Goal: Information Seeking & Learning: Learn about a topic

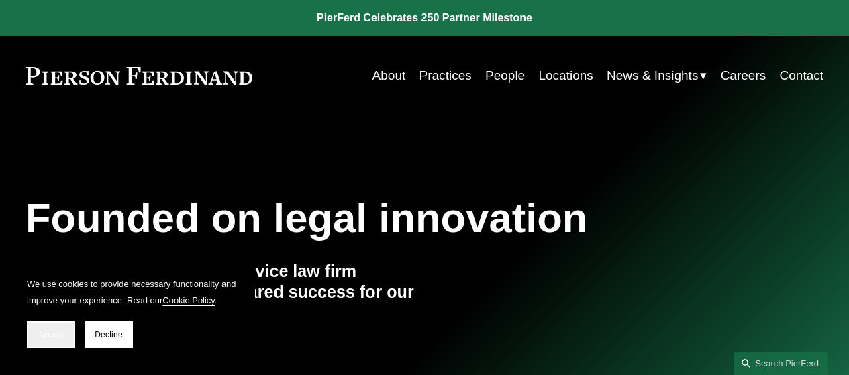
click at [44, 336] on span "Accept" at bounding box center [51, 334] width 26 height 9
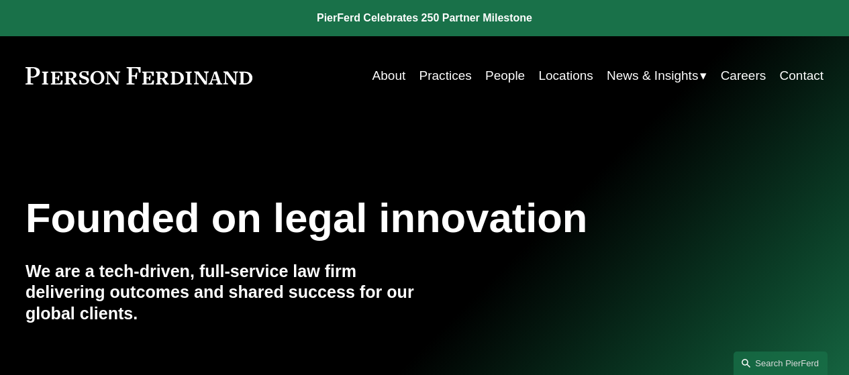
click at [555, 72] on link "Locations" at bounding box center [565, 76] width 54 height 26
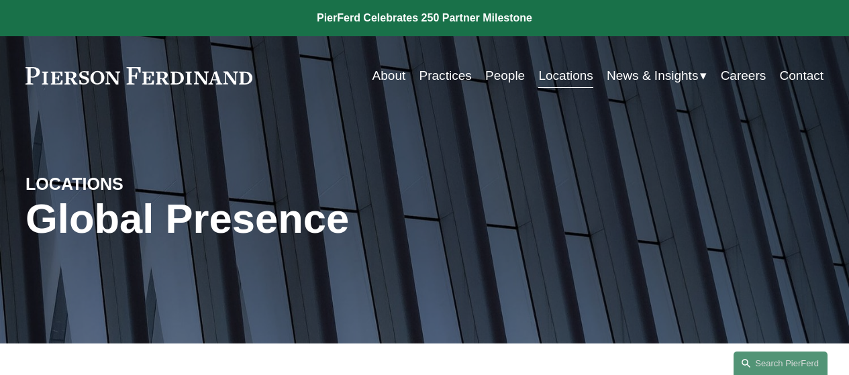
click at [493, 77] on link "People" at bounding box center [505, 76] width 40 height 26
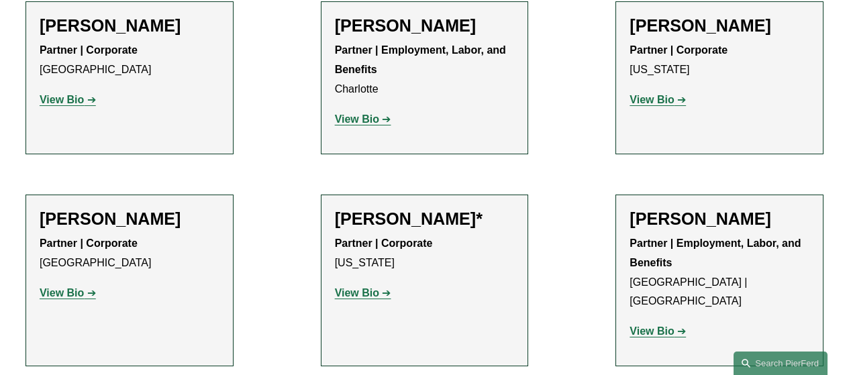
scroll to position [15650, 0]
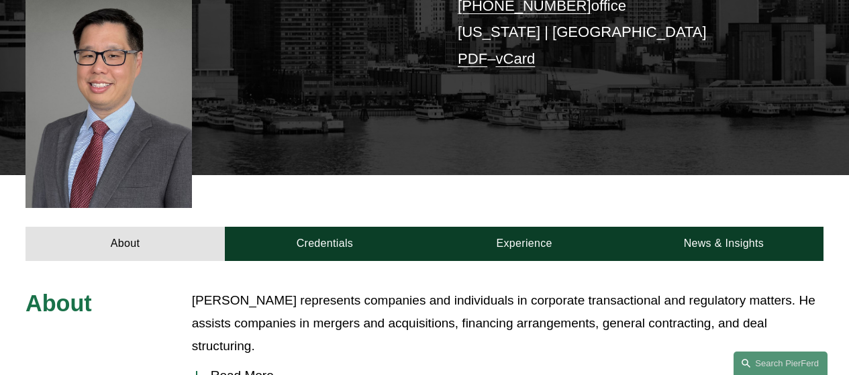
scroll to position [403, 0]
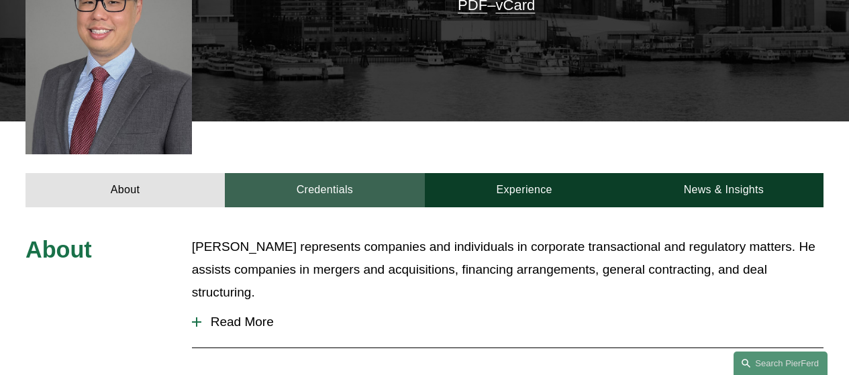
click at [317, 173] on link "Credentials" at bounding box center [324, 190] width 199 height 34
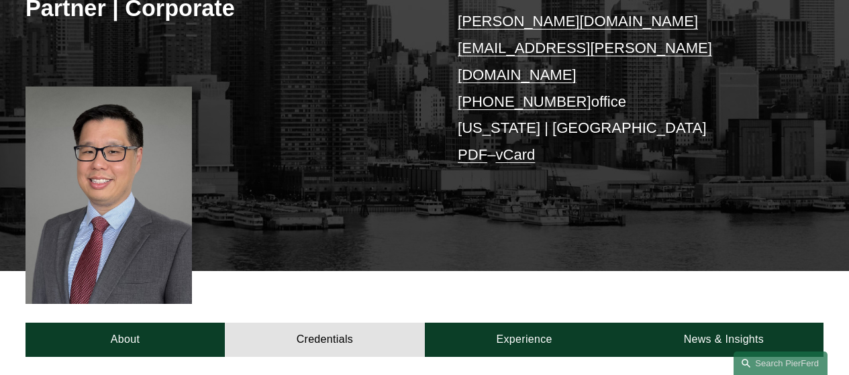
scroll to position [201, 0]
